Goal: Transaction & Acquisition: Purchase product/service

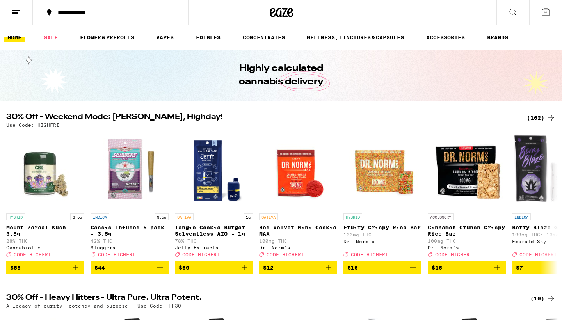
click at [545, 13] on icon at bounding box center [545, 11] width 9 height 9
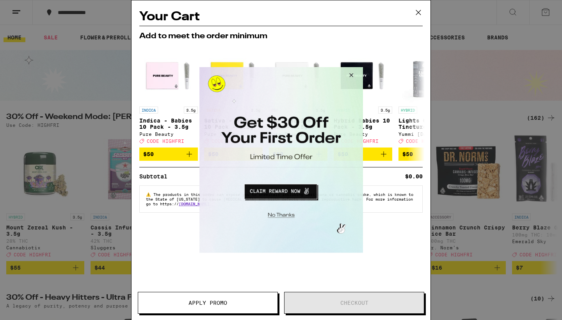
click at [351, 74] on button "Close Modal" at bounding box center [349, 76] width 21 height 19
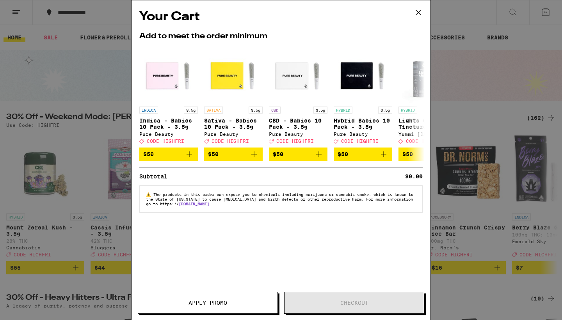
click at [418, 11] on icon at bounding box center [418, 13] width 12 height 12
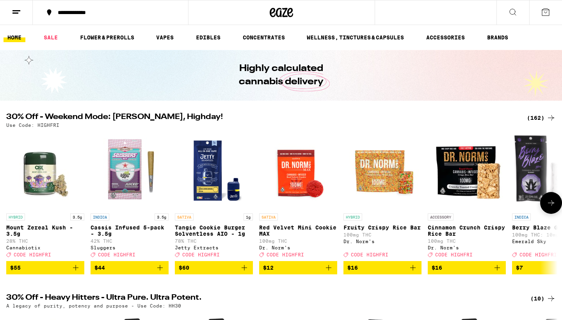
click at [551, 206] on icon at bounding box center [550, 202] width 9 height 9
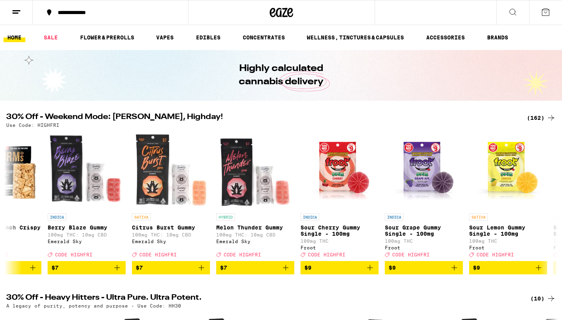
click at [534, 118] on div "(162)" at bounding box center [540, 117] width 29 height 9
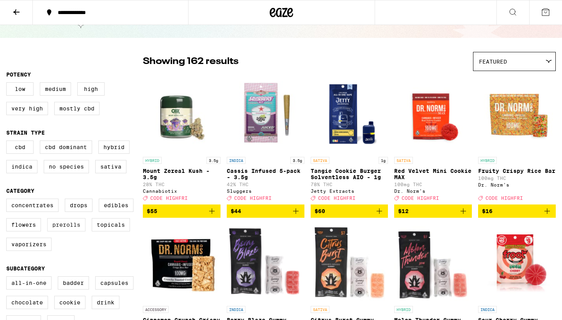
scroll to position [34, 0]
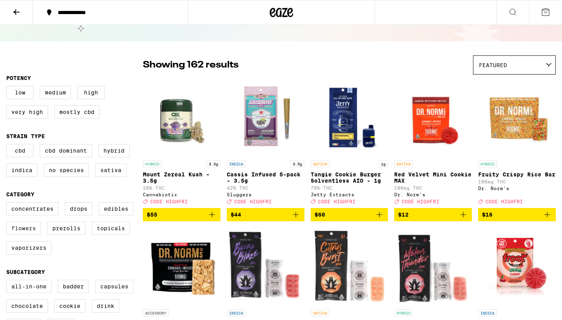
click at [28, 235] on label "Flowers" at bounding box center [23, 228] width 35 height 13
click at [8, 204] on input "Flowers" at bounding box center [8, 203] width 0 height 0
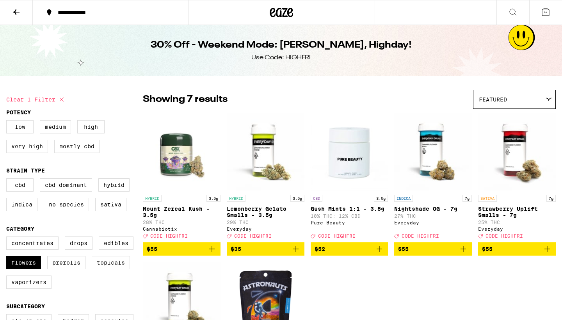
click at [60, 99] on icon at bounding box center [61, 99] width 9 height 9
checkbox input "false"
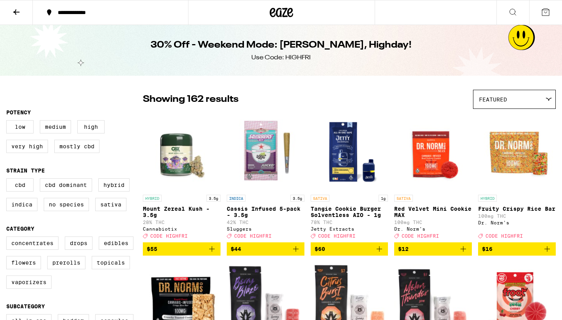
click at [16, 8] on icon at bounding box center [16, 11] width 9 height 9
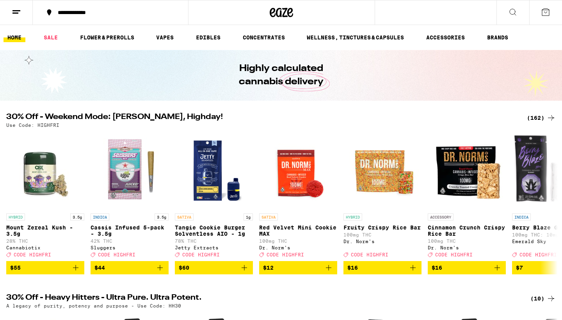
click at [15, 36] on link "HOME" at bounding box center [15, 37] width 22 height 9
click at [113, 41] on link "FLOWER & PREROLLS" at bounding box center [107, 37] width 62 height 9
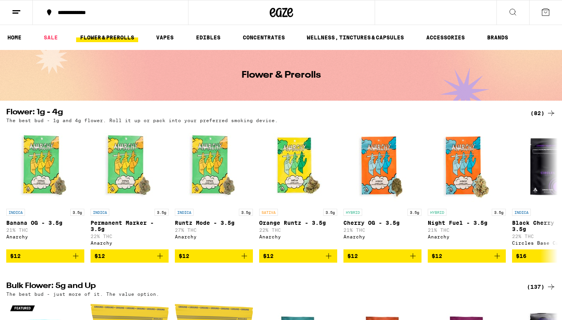
click at [539, 112] on div "(82)" at bounding box center [542, 112] width 25 height 9
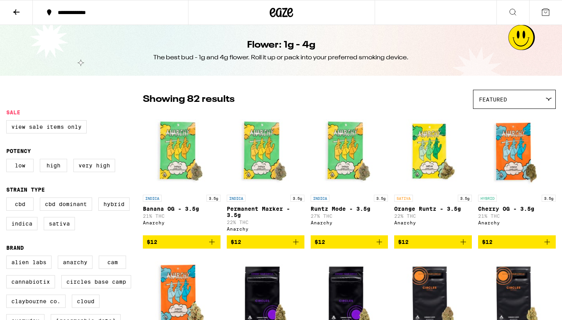
click at [532, 97] on div "Featured" at bounding box center [514, 99] width 82 height 18
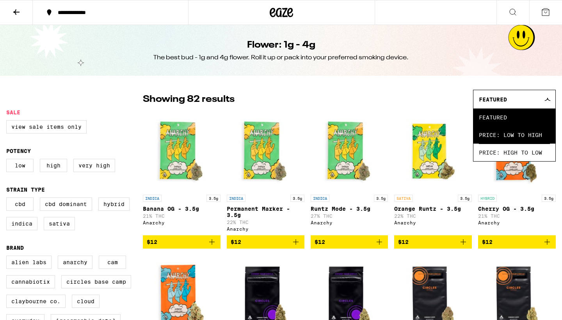
click at [506, 129] on span "Price: Low to High" at bounding box center [514, 135] width 71 height 18
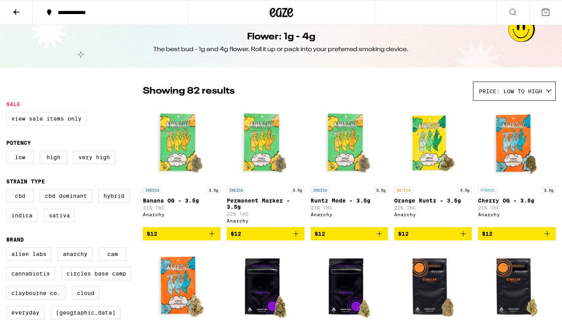
scroll to position [9, 0]
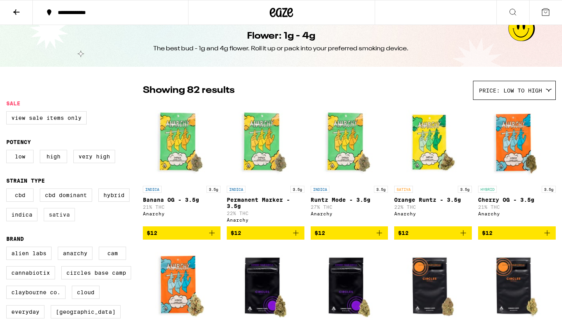
click at [62, 220] on label "Sativa" at bounding box center [59, 214] width 31 height 13
click at [8, 190] on input "Sativa" at bounding box center [8, 190] width 0 height 0
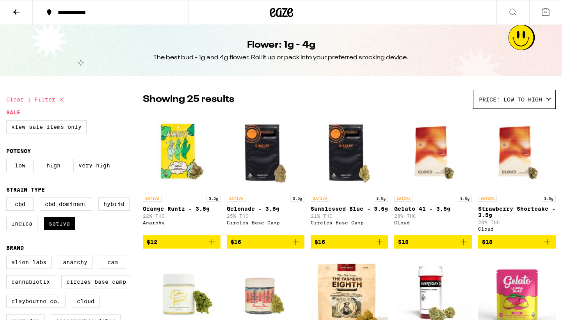
click at [63, 102] on icon at bounding box center [61, 99] width 9 height 9
checkbox input "false"
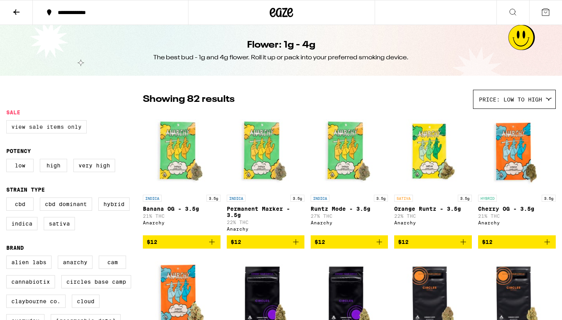
click at [61, 126] on label "View Sale Items Only" at bounding box center [46, 126] width 80 height 13
click at [8, 122] on input "View Sale Items Only" at bounding box center [8, 121] width 0 height 0
checkbox input "true"
